Goal: Information Seeking & Learning: Understand process/instructions

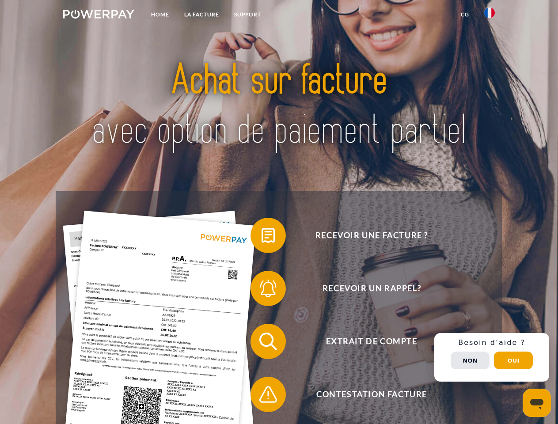
click at [98, 15] on img at bounding box center [98, 14] width 71 height 9
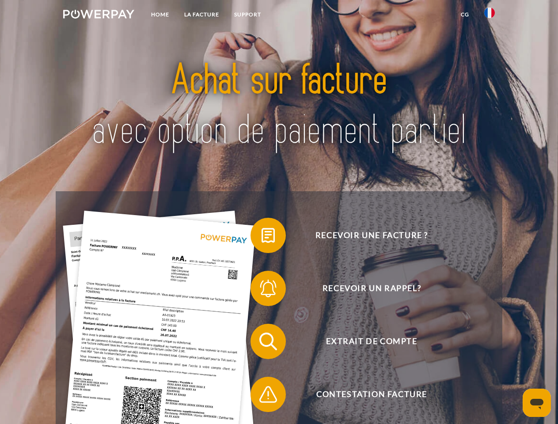
click at [489, 15] on img at bounding box center [489, 13] width 11 height 11
click at [465, 15] on link "CG" at bounding box center [464, 15] width 23 height 16
click at [261, 237] on span at bounding box center [255, 235] width 44 height 44
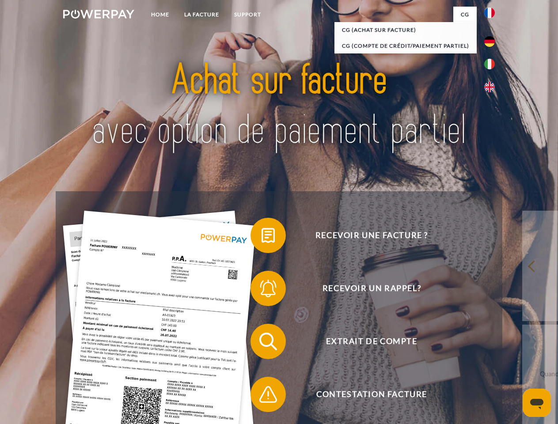
click at [261, 290] on span at bounding box center [255, 288] width 44 height 44
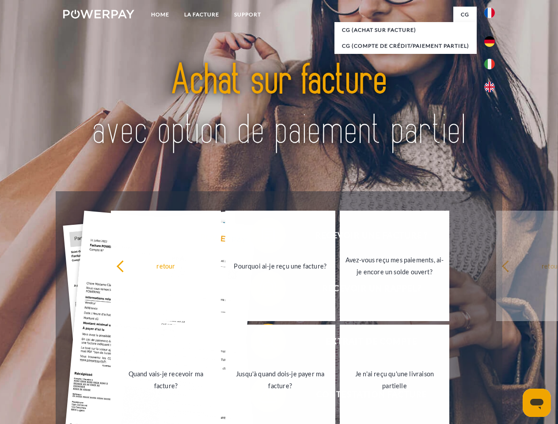
click at [261, 343] on link "Jusqu'à quand dois-je payer ma facture?" at bounding box center [280, 380] width 110 height 110
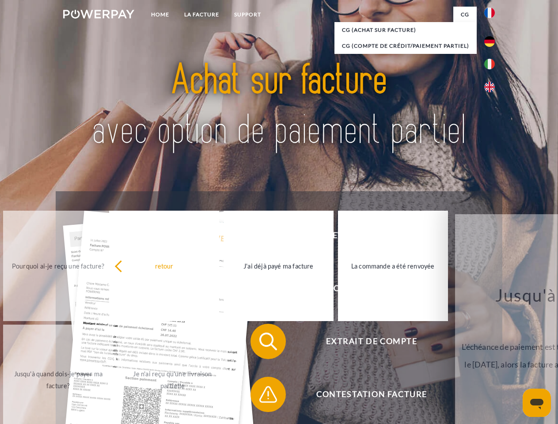
click at [261, 396] on span at bounding box center [255, 394] width 44 height 44
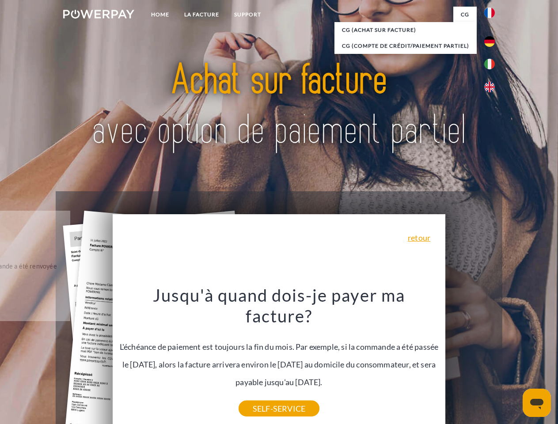
click at [491, 357] on div "Recevoir une facture ? Recevoir un rappel? Extrait de compte retour" at bounding box center [279, 367] width 446 height 353
click at [470, 359] on span "Extrait de compte" at bounding box center [371, 341] width 216 height 35
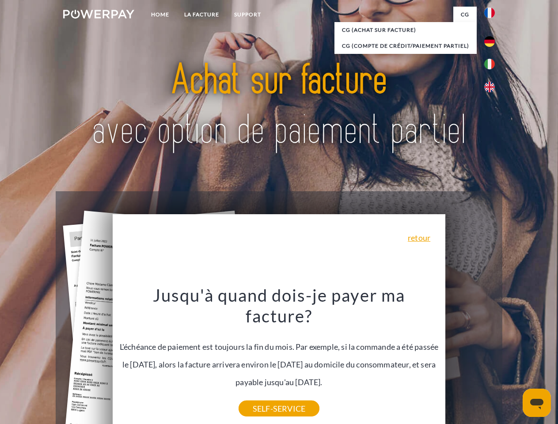
click at [513, 360] on header "Home LA FACTURE Support" at bounding box center [279, 305] width 558 height 610
